Goal: Use online tool/utility: Utilize a website feature to perform a specific function

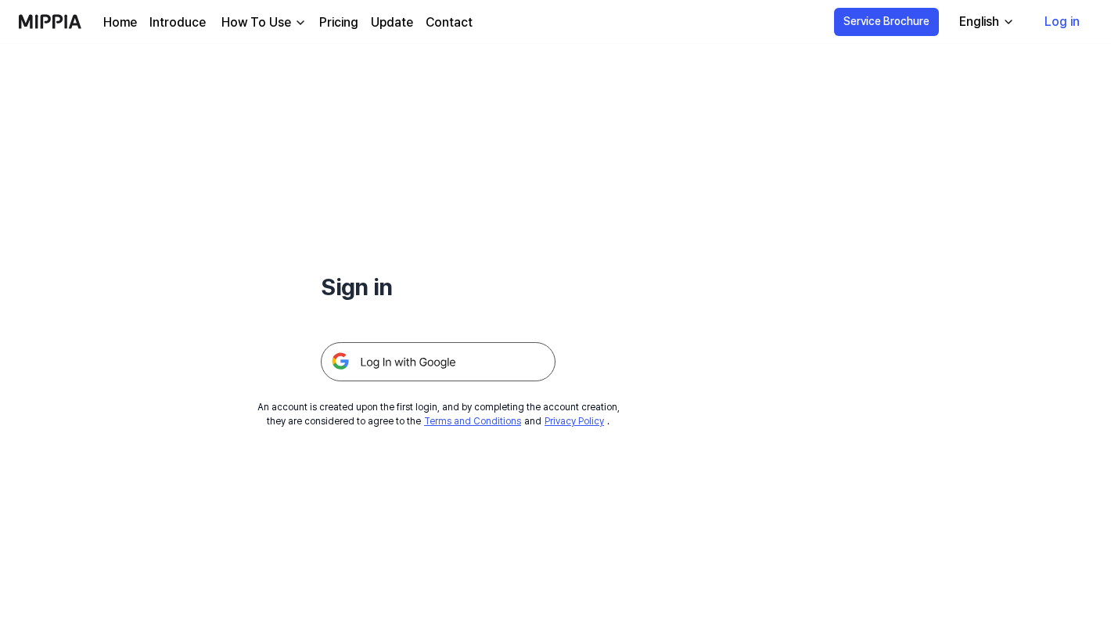
click at [1071, 24] on link "Log in" at bounding box center [1062, 22] width 60 height 44
click at [423, 368] on img at bounding box center [438, 361] width 235 height 39
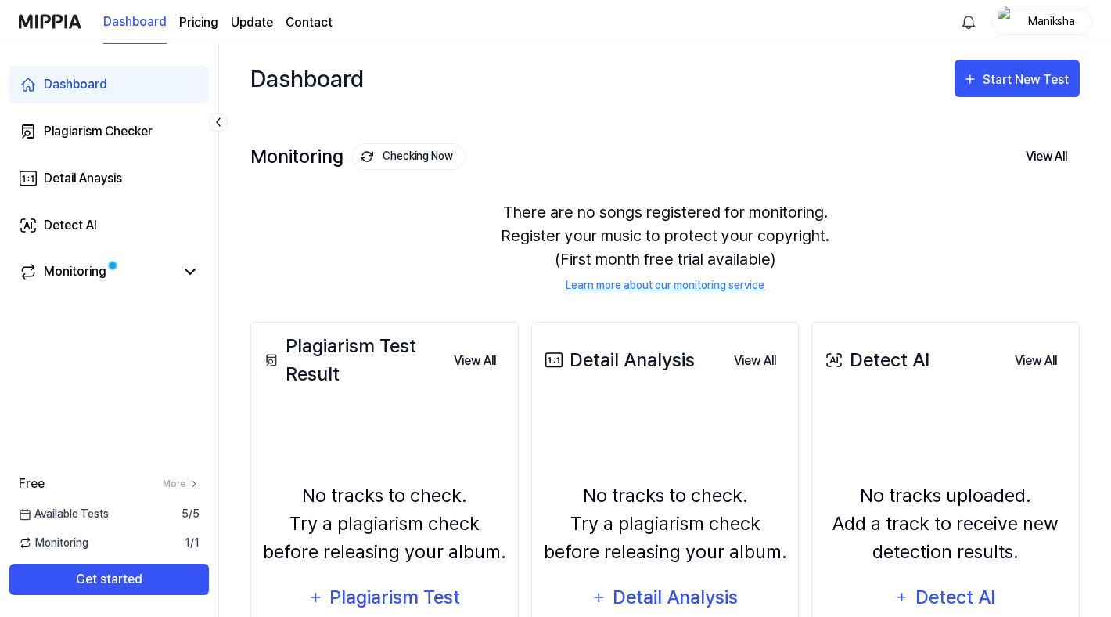
click at [426, 426] on div "No tracks to check. Try a plagiarism check before releasing your album. Plagiar…" at bounding box center [385, 548] width 248 height 283
click at [409, 596] on div "Plagiarism Test" at bounding box center [395, 597] width 133 height 30
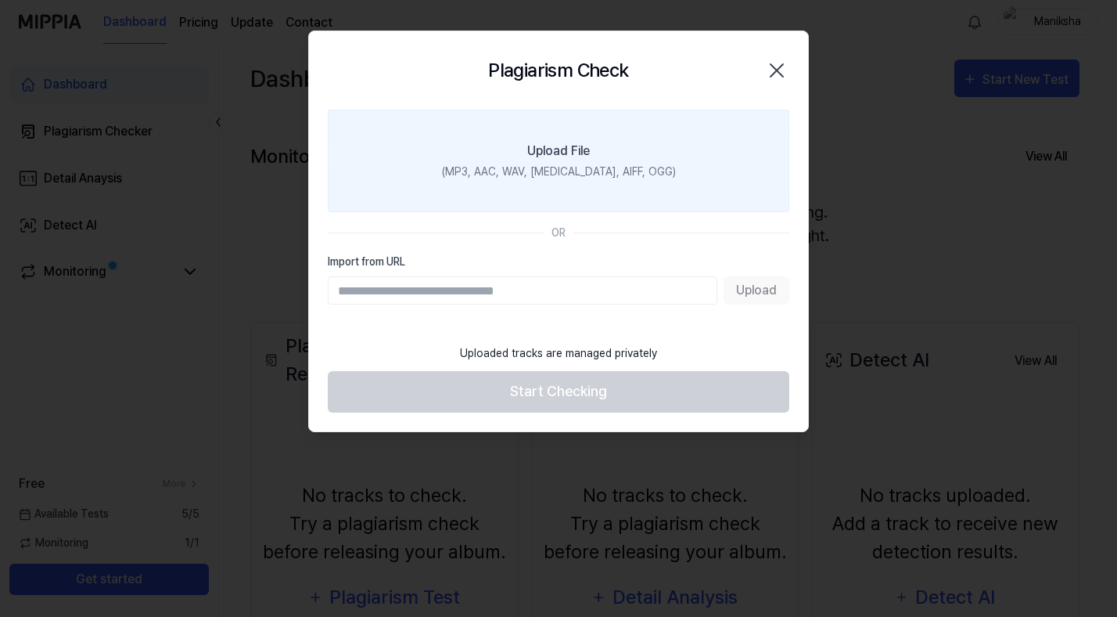
click at [581, 147] on div "Upload File" at bounding box center [558, 151] width 63 height 19
click at [0, 0] on input "Upload File (MP3, AAC, WAV, [MEDICAL_DATA], AIFF, OGG)" at bounding box center [0, 0] width 0 height 0
